Goal: Task Accomplishment & Management: Manage account settings

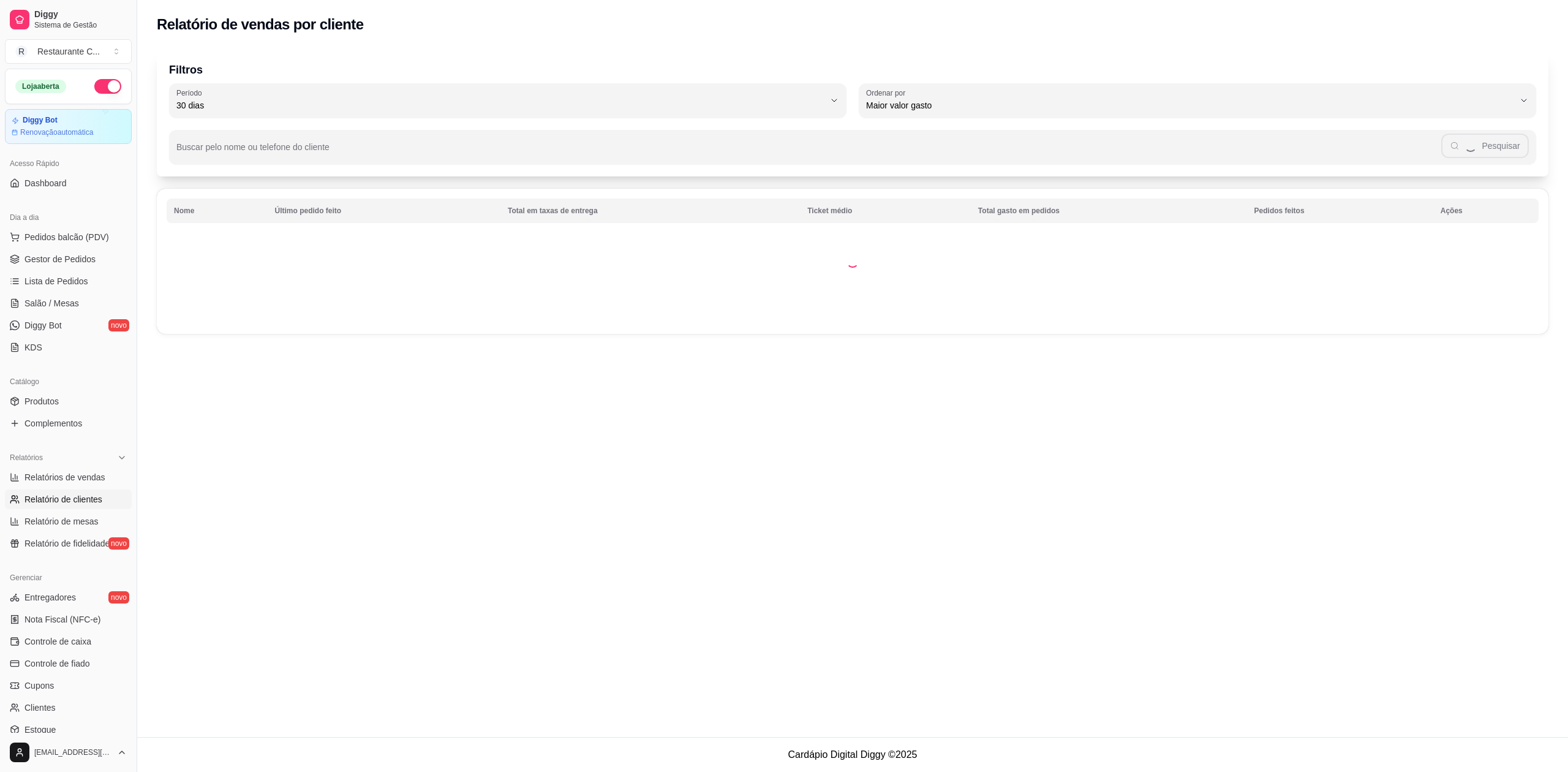
select select "30"
select select "HIGHEST_TOTAL_SPENT_WITH_ORDERS"
select select "ALL"
select select "0"
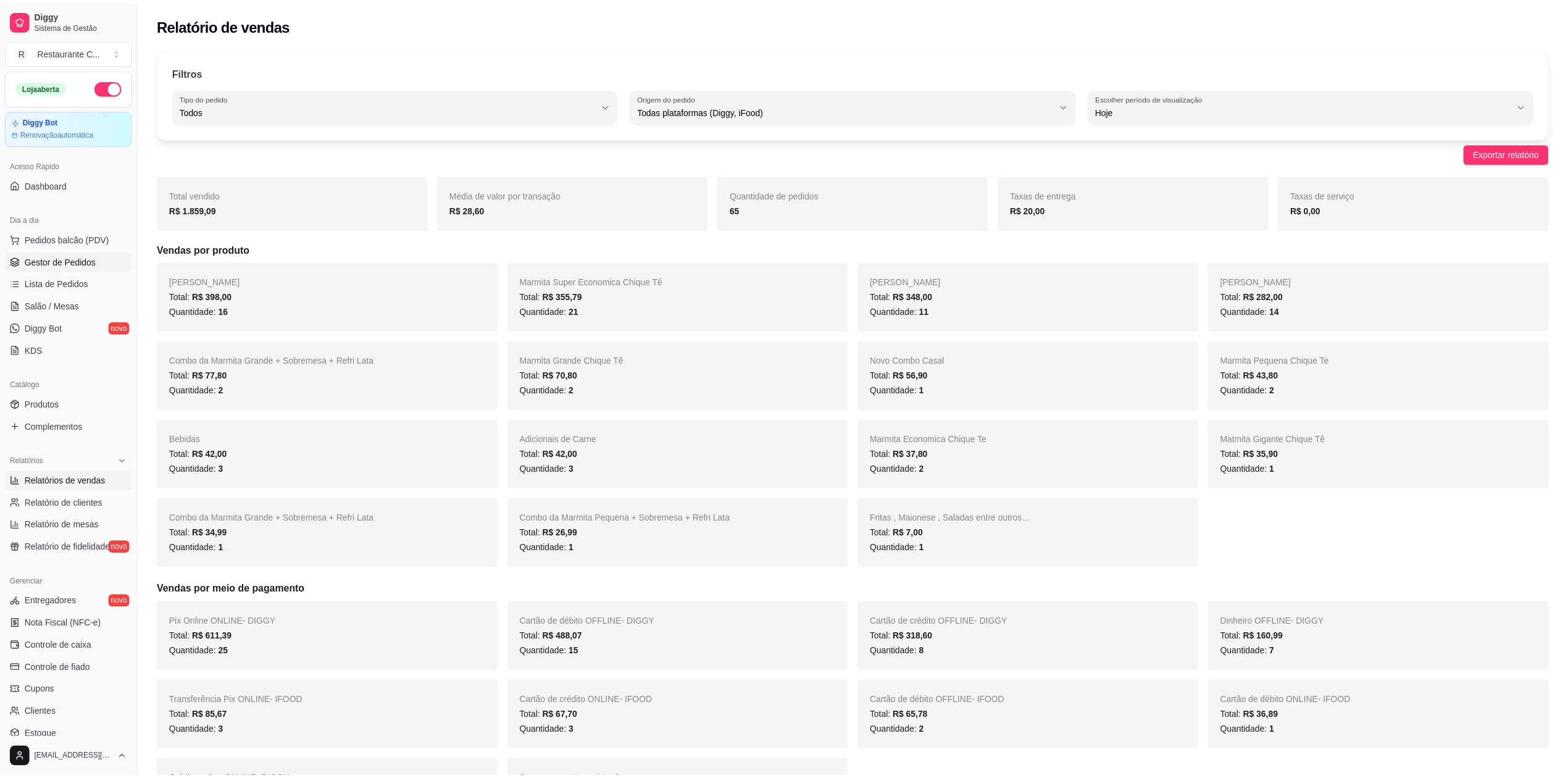
scroll to position [28, 0]
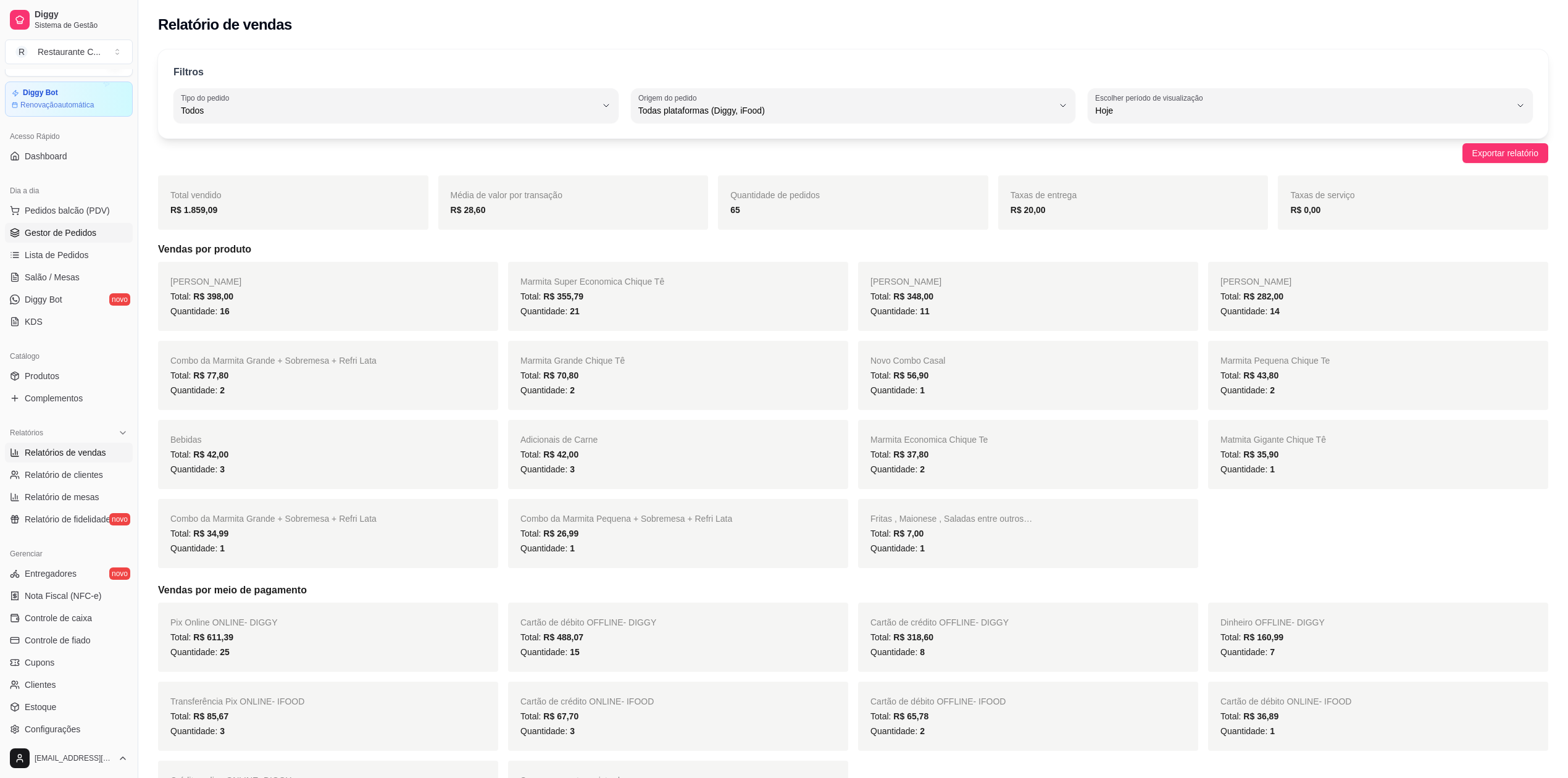
click at [83, 228] on span "Gestor de Pedidos" at bounding box center [61, 232] width 72 height 12
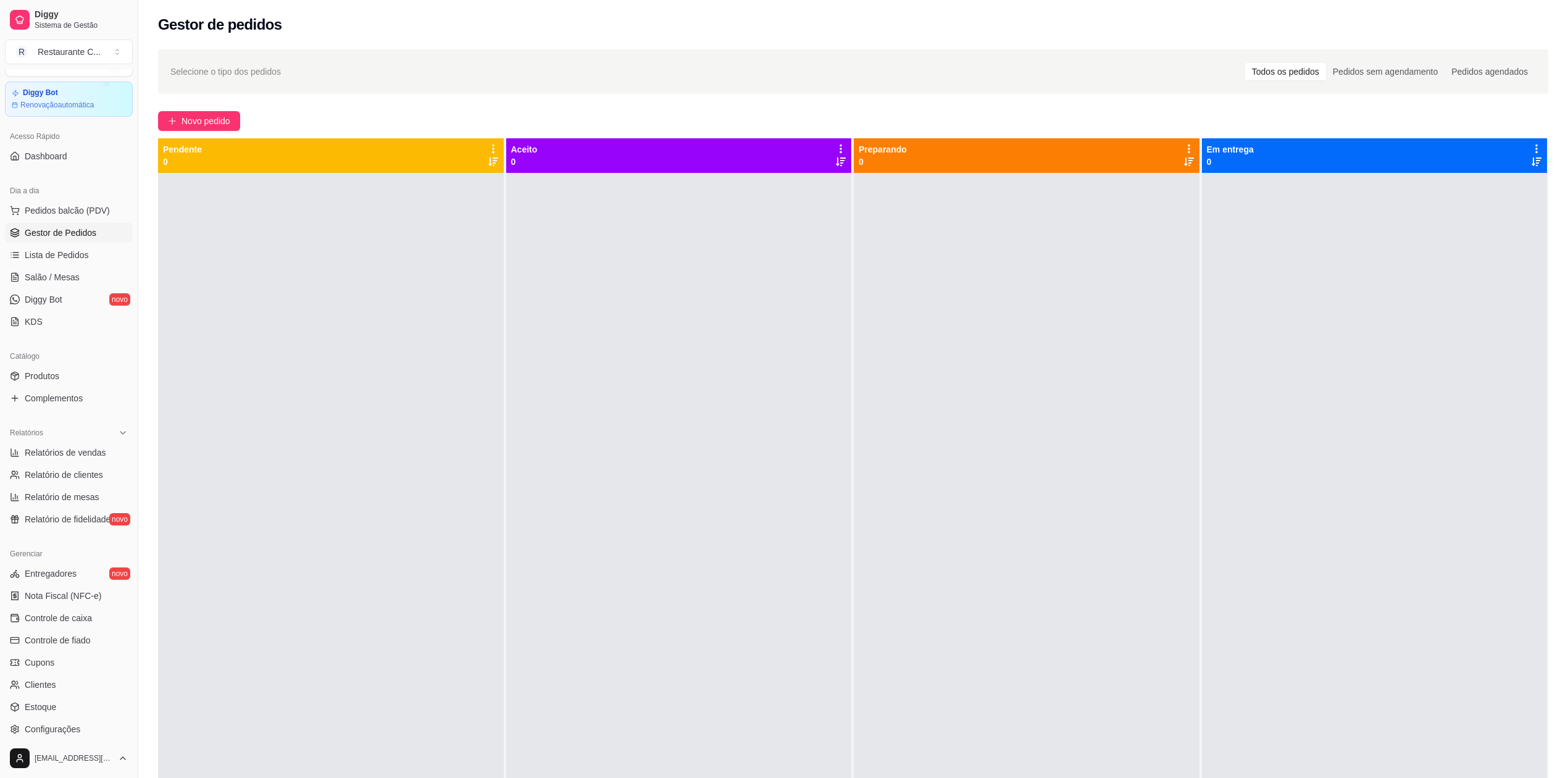
drag, startPoint x: 383, startPoint y: 321, endPoint x: 404, endPoint y: 320, distance: 21.0
click at [385, 320] on div at bounding box center [331, 562] width 345 height 778
click at [77, 226] on span "Gestor de Pedidos" at bounding box center [61, 232] width 72 height 12
click at [81, 259] on span "Lista de Pedidos" at bounding box center [57, 255] width 64 height 12
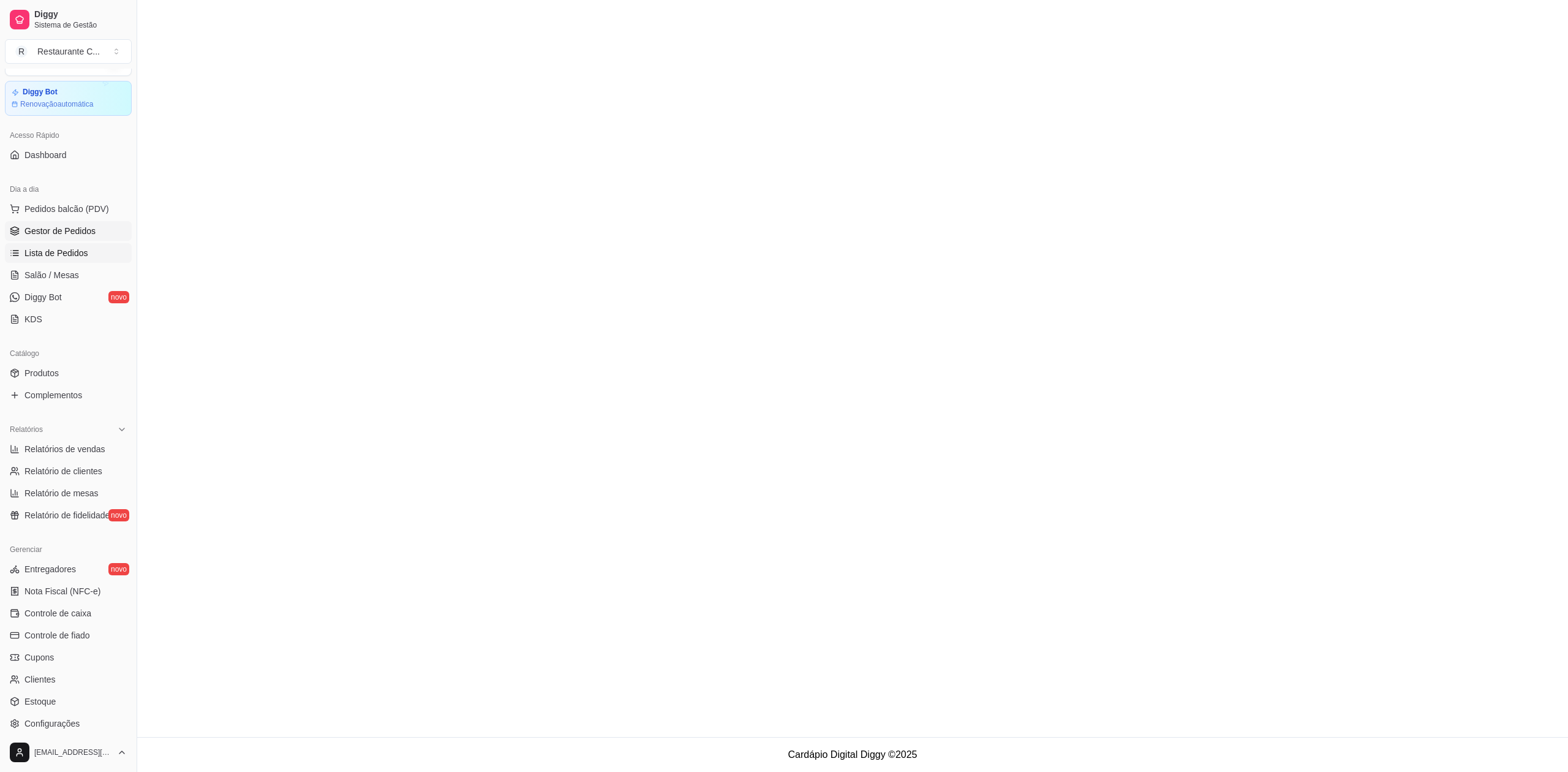
click at [76, 232] on span "Gestor de Pedidos" at bounding box center [60, 230] width 71 height 12
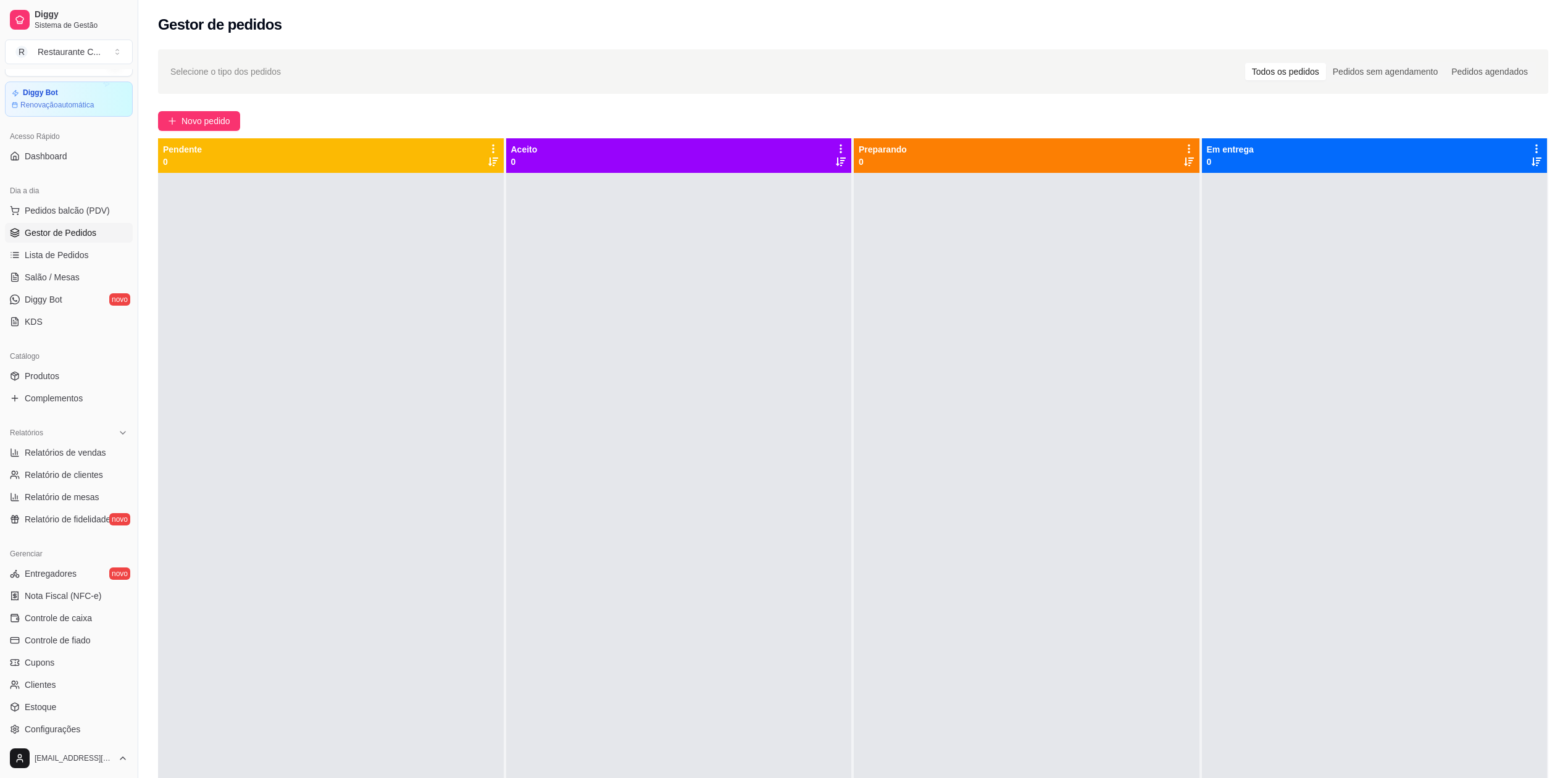
click at [253, 263] on div at bounding box center [331, 562] width 345 height 778
click at [67, 232] on span "Gestor de Pedidos" at bounding box center [61, 232] width 72 height 12
click at [62, 231] on span "Gestor de Pedidos" at bounding box center [61, 232] width 72 height 12
click at [347, 404] on div at bounding box center [331, 562] width 345 height 778
click at [95, 230] on span "Gestor de Pedidos" at bounding box center [61, 232] width 72 height 12
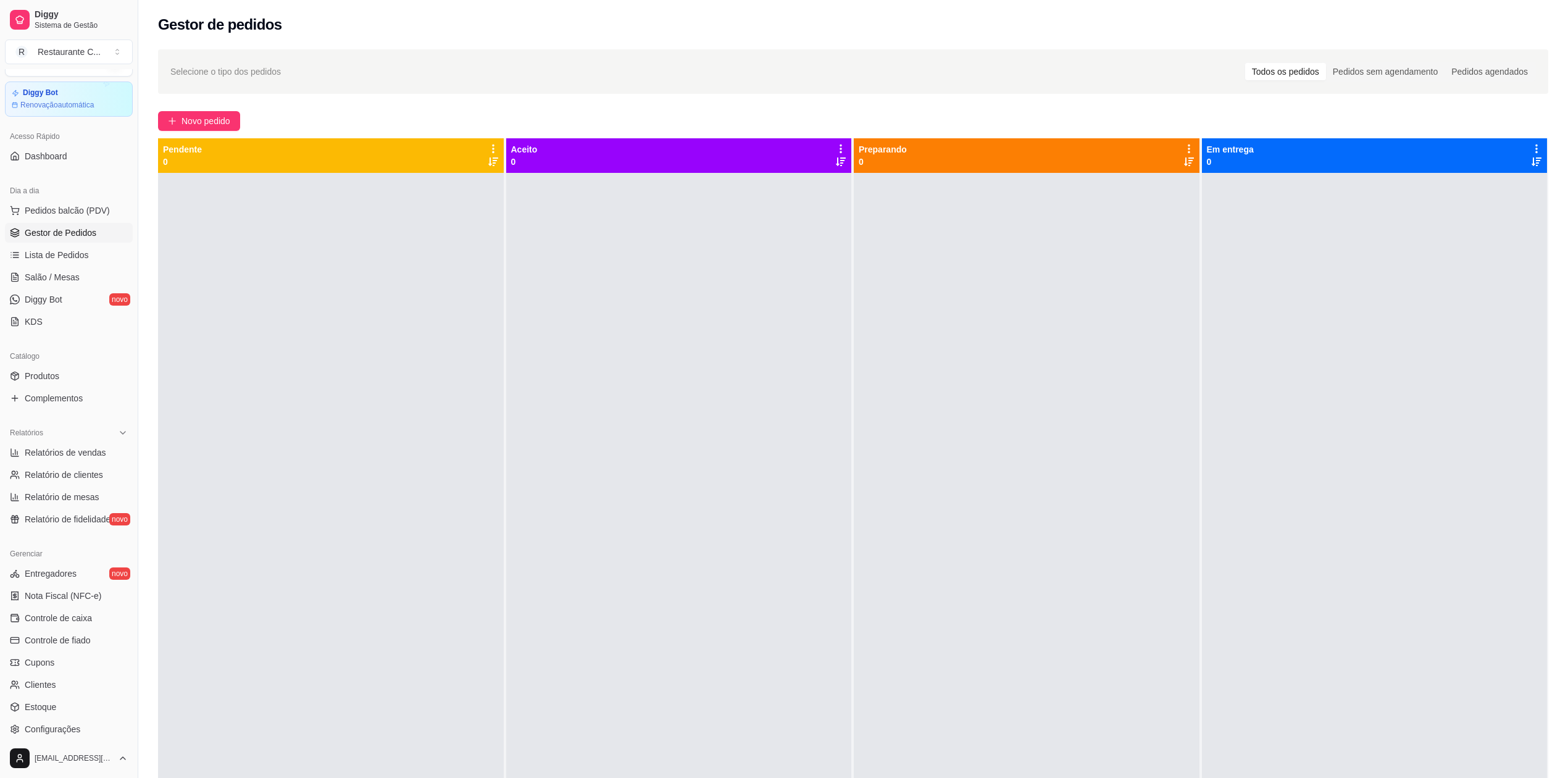
drag, startPoint x: 436, startPoint y: 343, endPoint x: 443, endPoint y: 331, distance: 13.9
click at [437, 343] on div at bounding box center [331, 562] width 345 height 778
click at [85, 234] on span "Gestor de Pedidos" at bounding box center [61, 232] width 72 height 12
drag, startPoint x: 287, startPoint y: 241, endPoint x: 248, endPoint y: 240, distance: 39.0
click at [287, 242] on div at bounding box center [331, 562] width 345 height 778
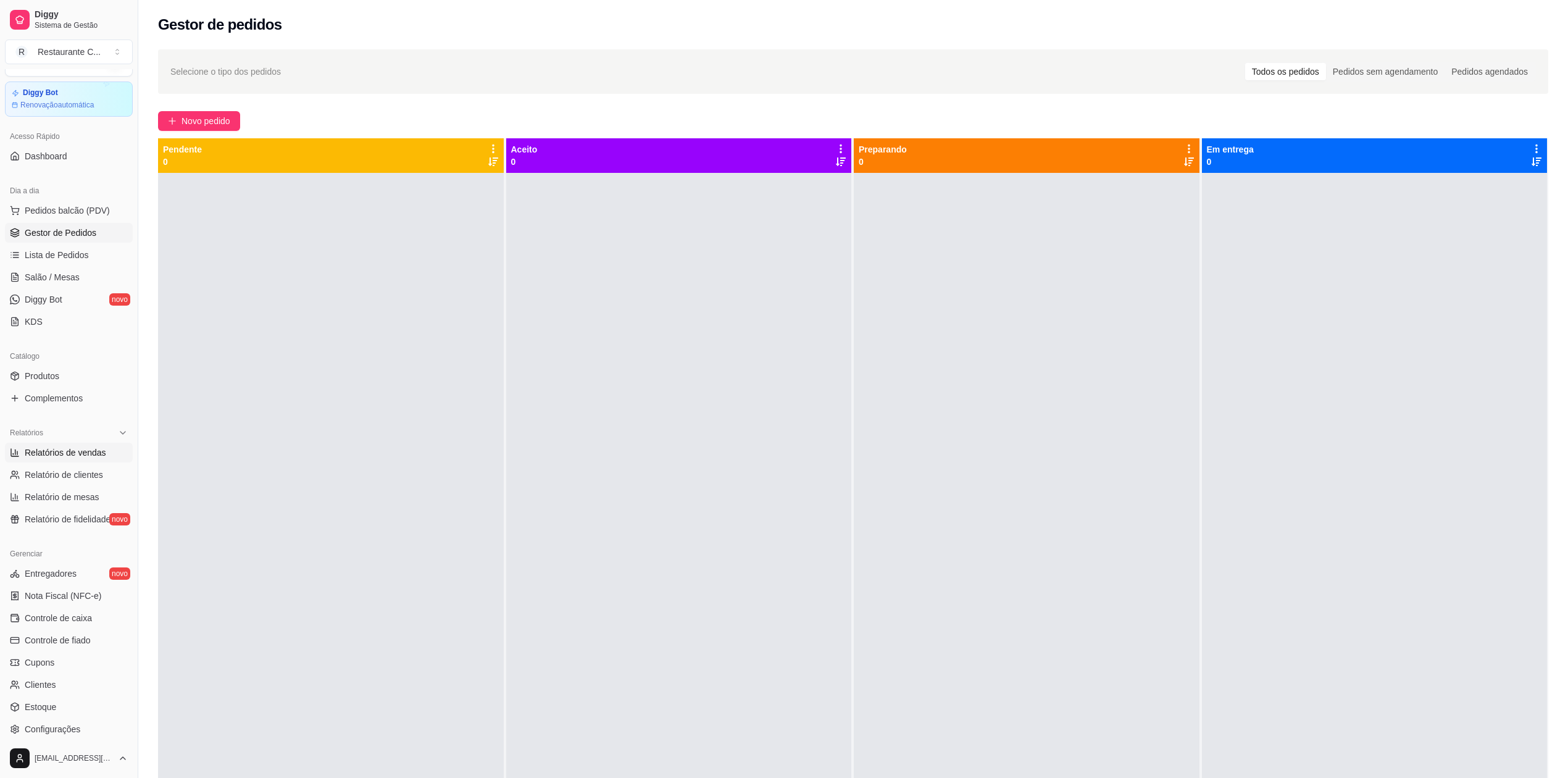
click at [84, 453] on span "Relatórios de vendas" at bounding box center [65, 452] width 81 height 12
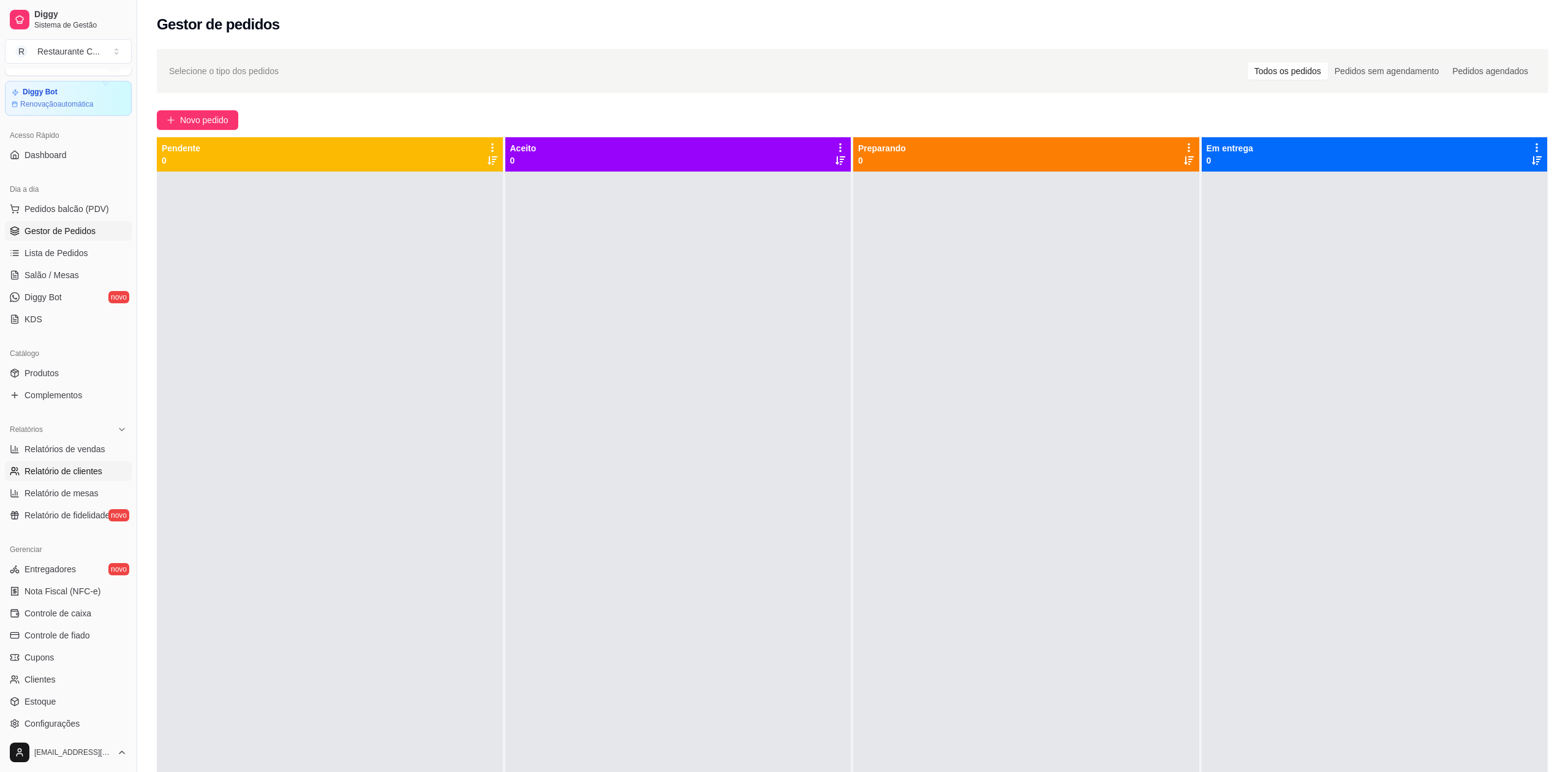
select select "ALL"
select select "0"
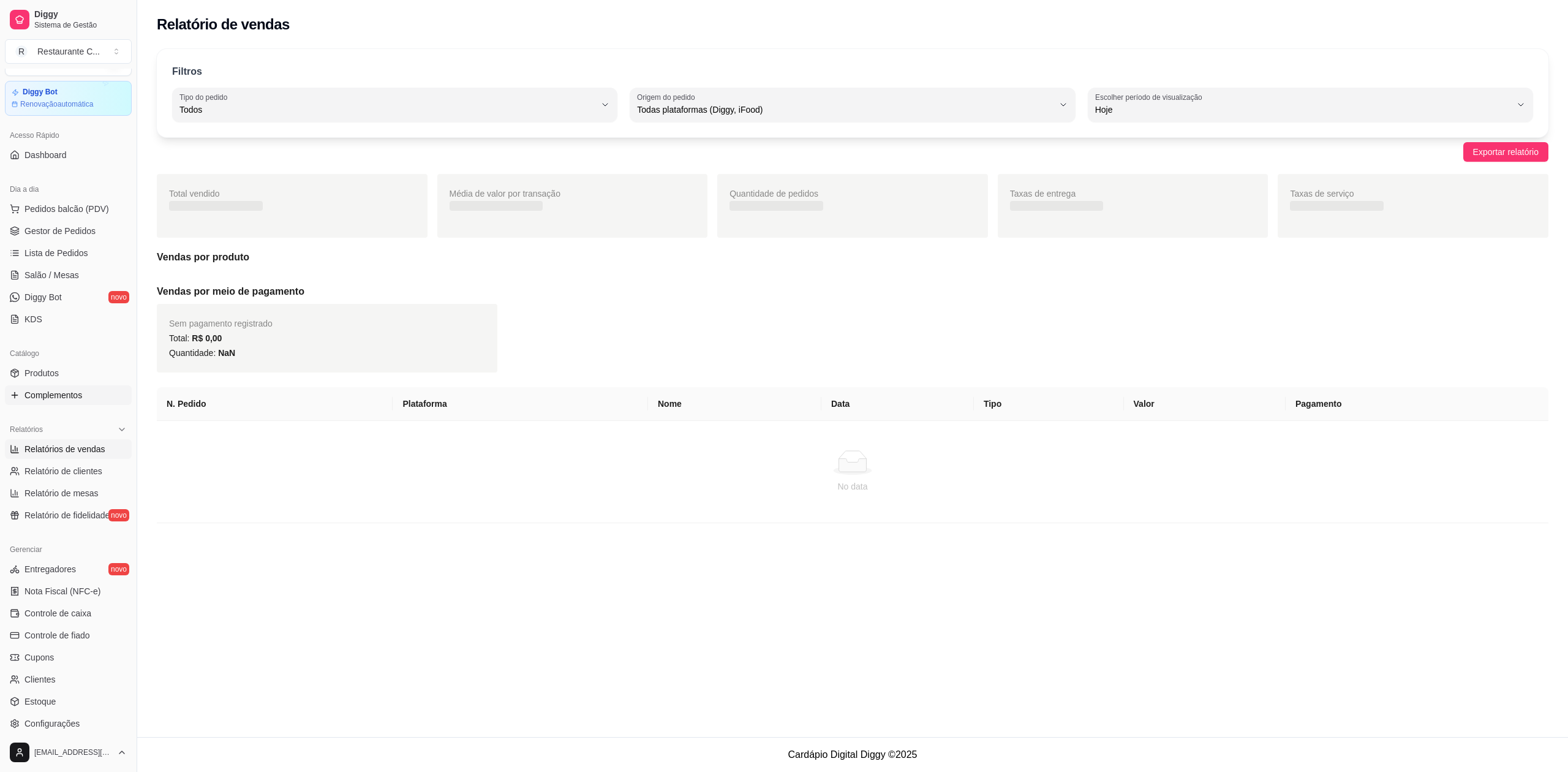
click at [82, 390] on link "Complementos" at bounding box center [69, 395] width 127 height 20
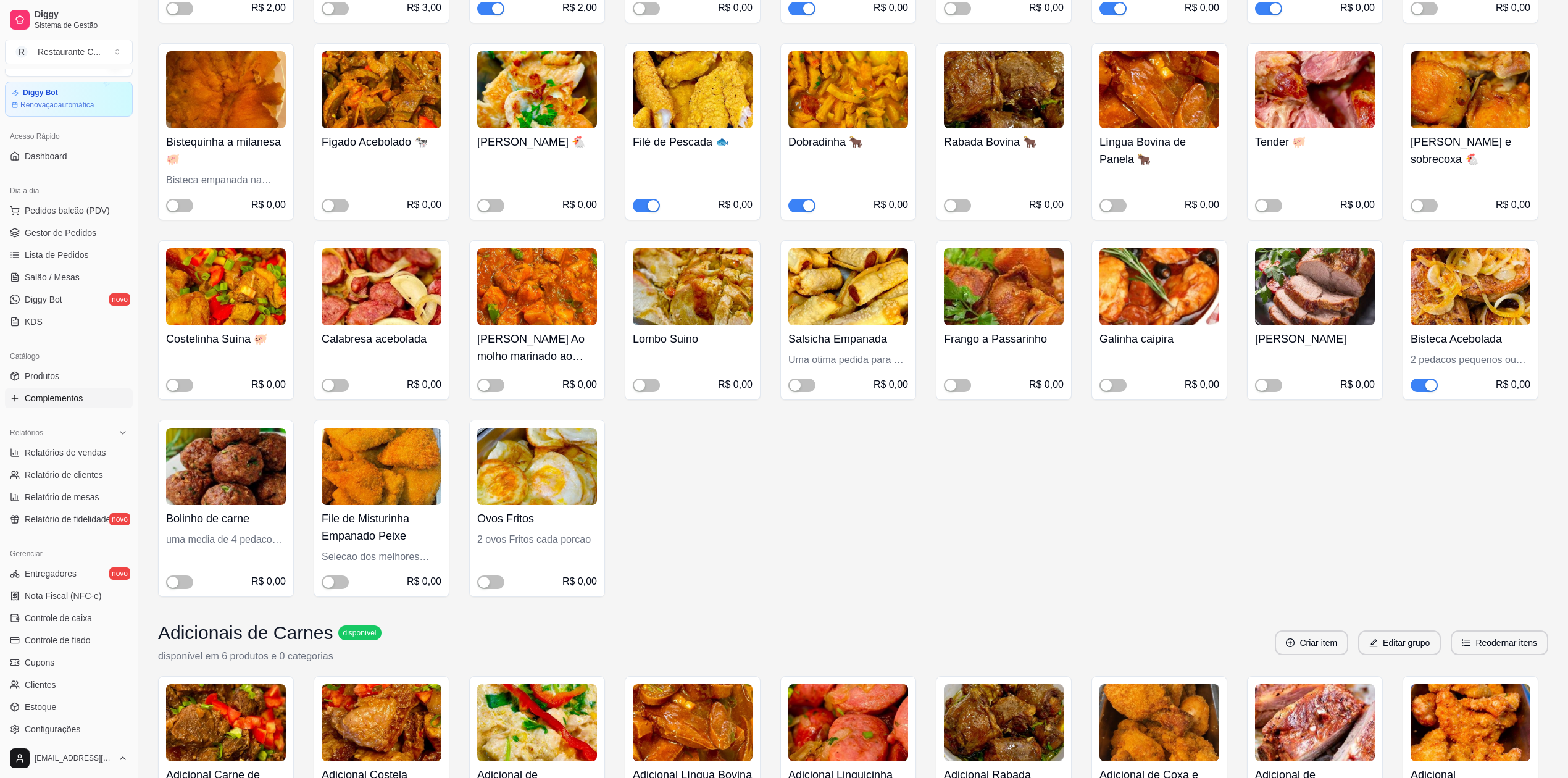
scroll to position [329, 0]
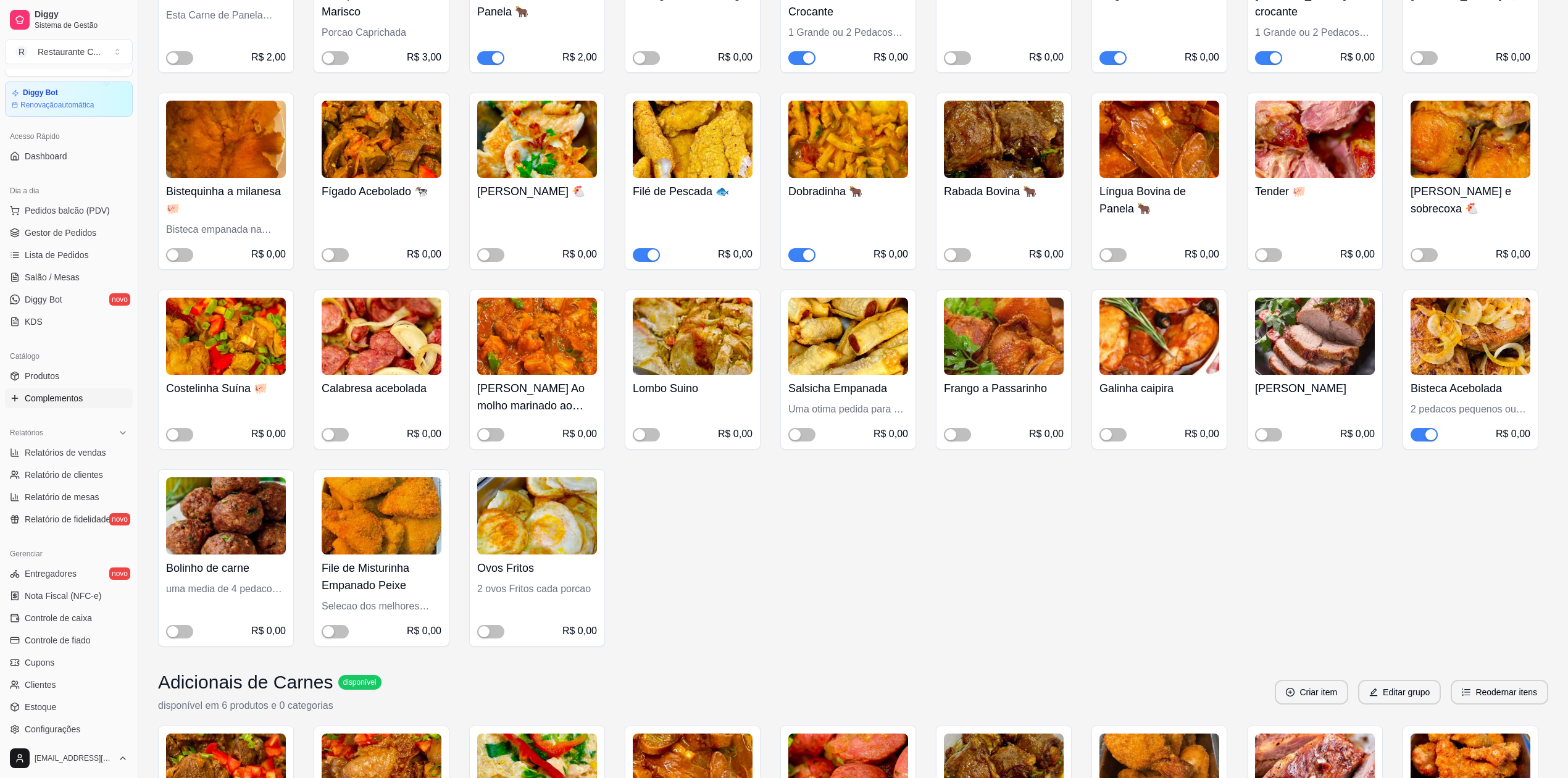
click at [1423, 438] on span "button" at bounding box center [1424, 434] width 27 height 13
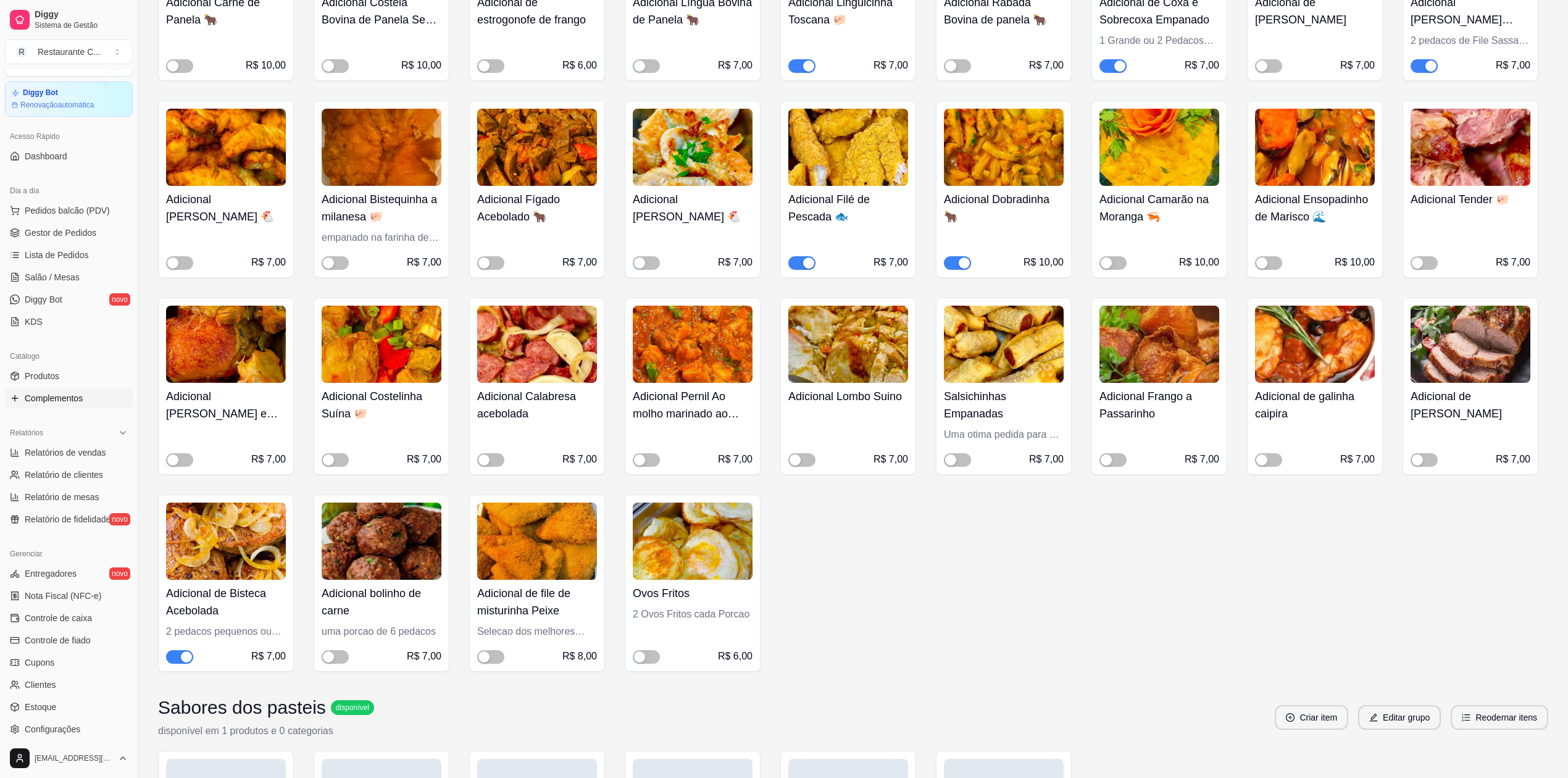
scroll to position [1235, 0]
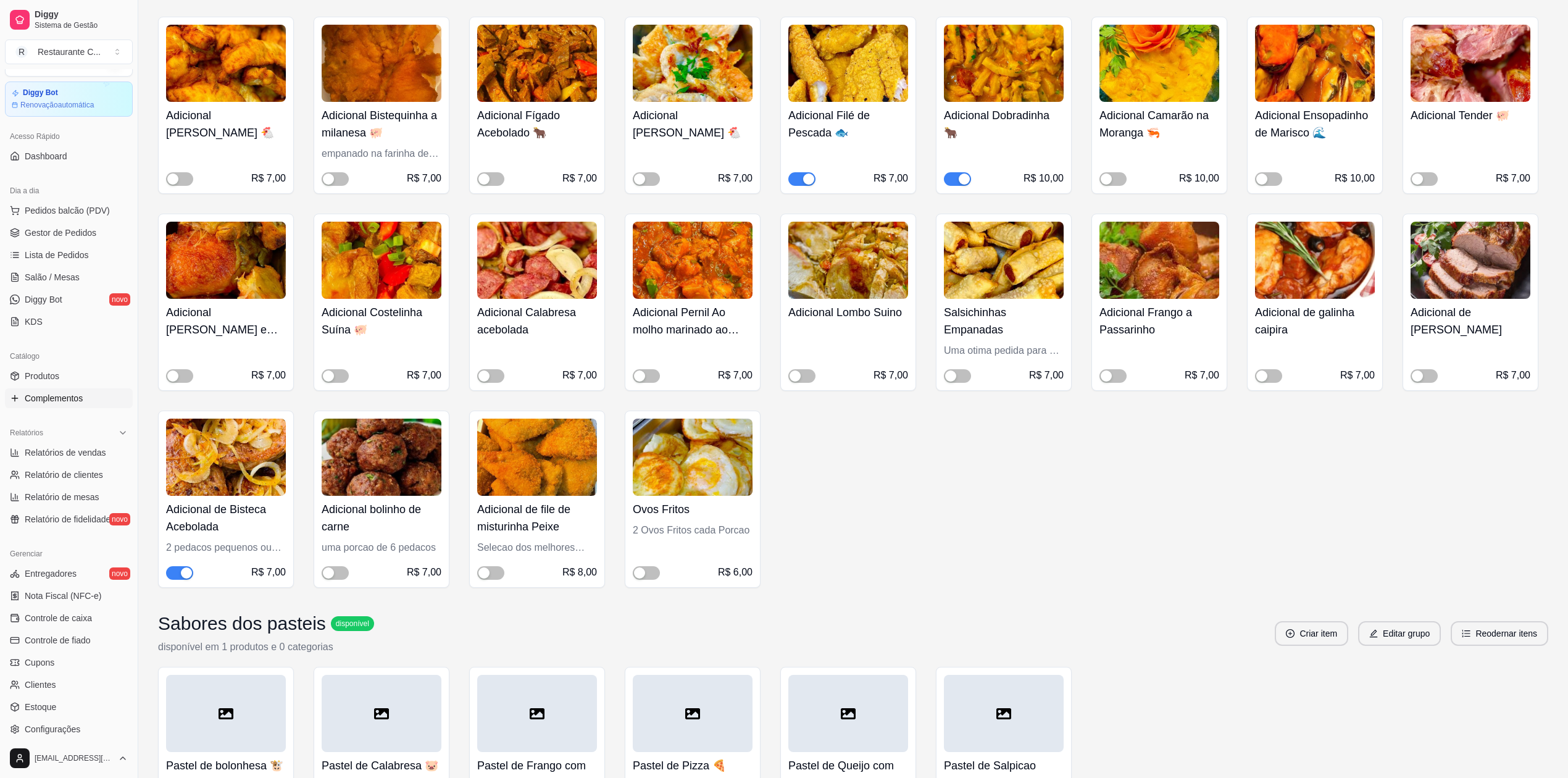
click at [178, 576] on span "button" at bounding box center [180, 573] width 27 height 13
click at [1437, 466] on div "Adicional Carne de Panela 🐂 R$ 10,00 Adicional Costela Bovina de Panela Sem oss…" at bounding box center [853, 203] width 1390 height 768
